Goal: Task Accomplishment & Management: Manage account settings

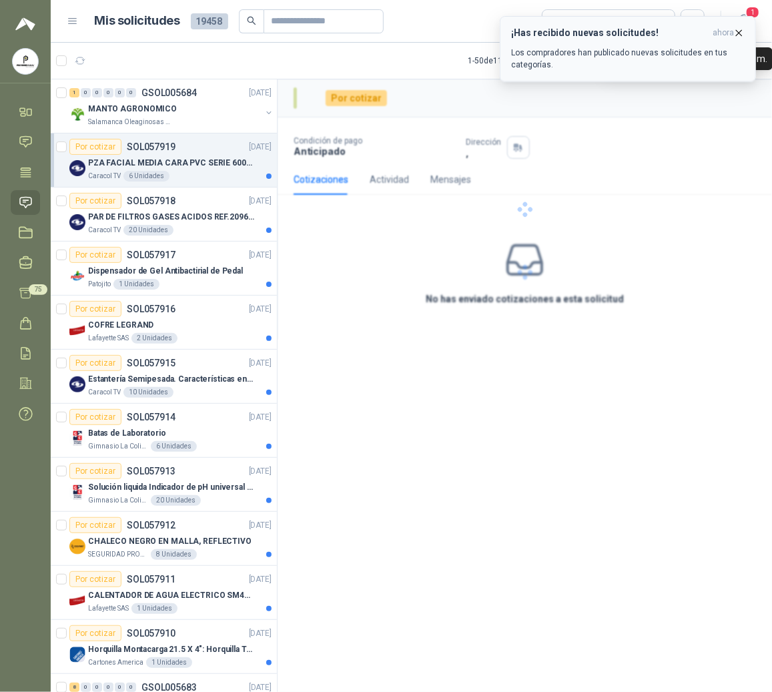
click at [730, 31] on span "ahora" at bounding box center [723, 32] width 21 height 11
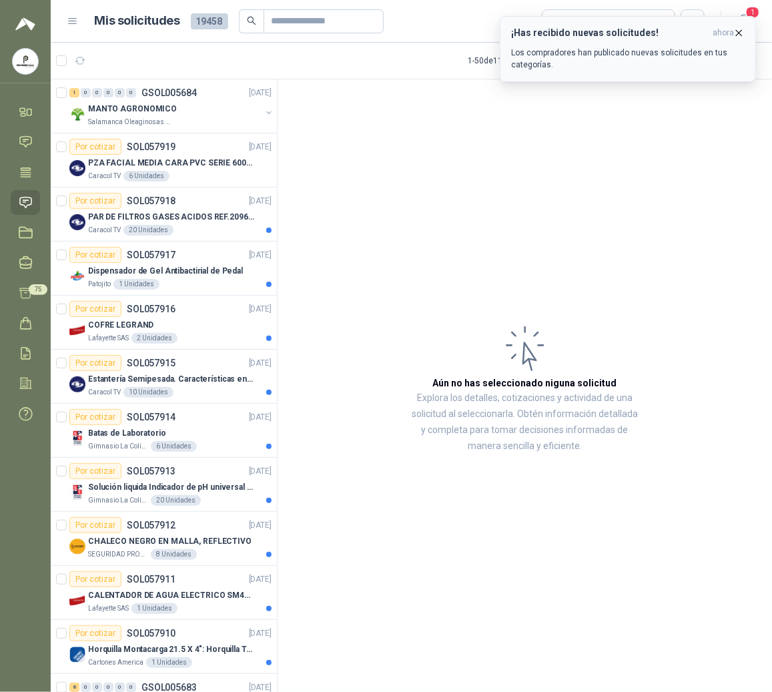
click at [742, 30] on icon "button" at bounding box center [739, 32] width 5 height 5
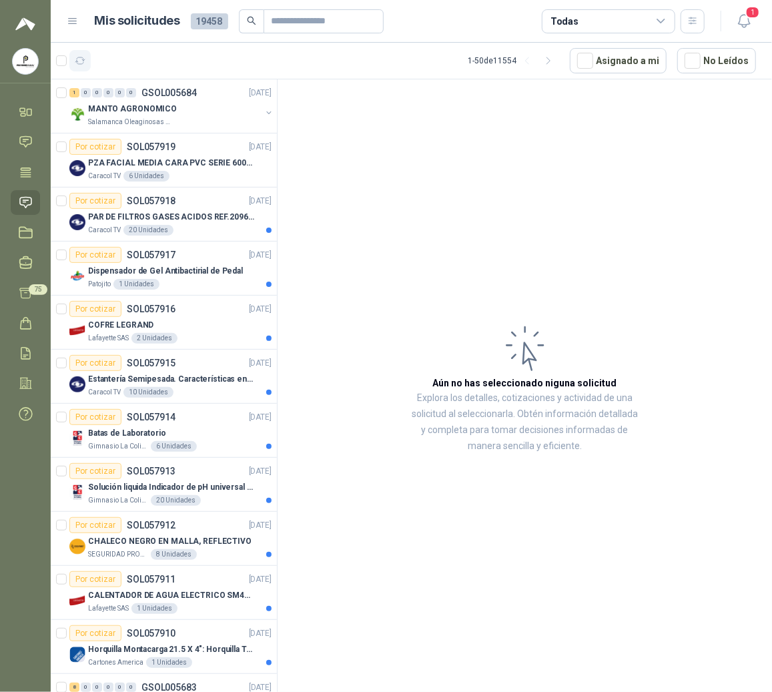
click at [78, 70] on button "button" at bounding box center [79, 60] width 21 height 21
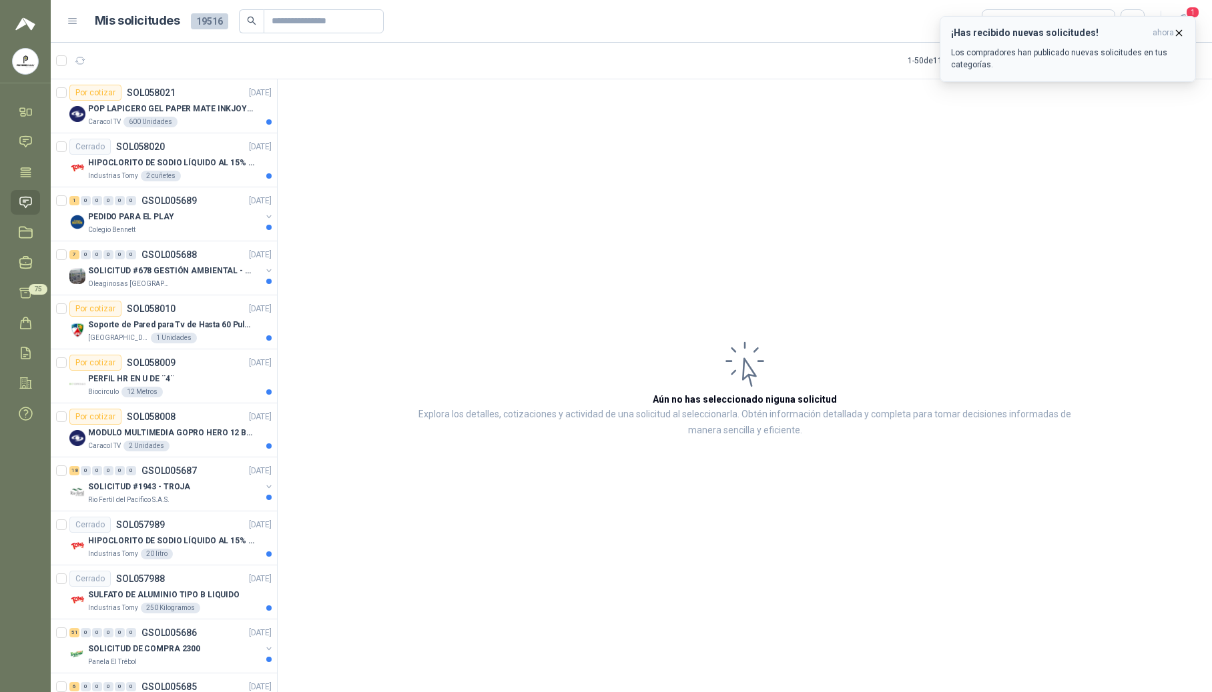
click at [771, 43] on div "¡Has recibido nuevas solicitudes! ahora Los compradores han publicado nuevas so…" at bounding box center [1067, 48] width 233 height 43
